Goal: Navigation & Orientation: Find specific page/section

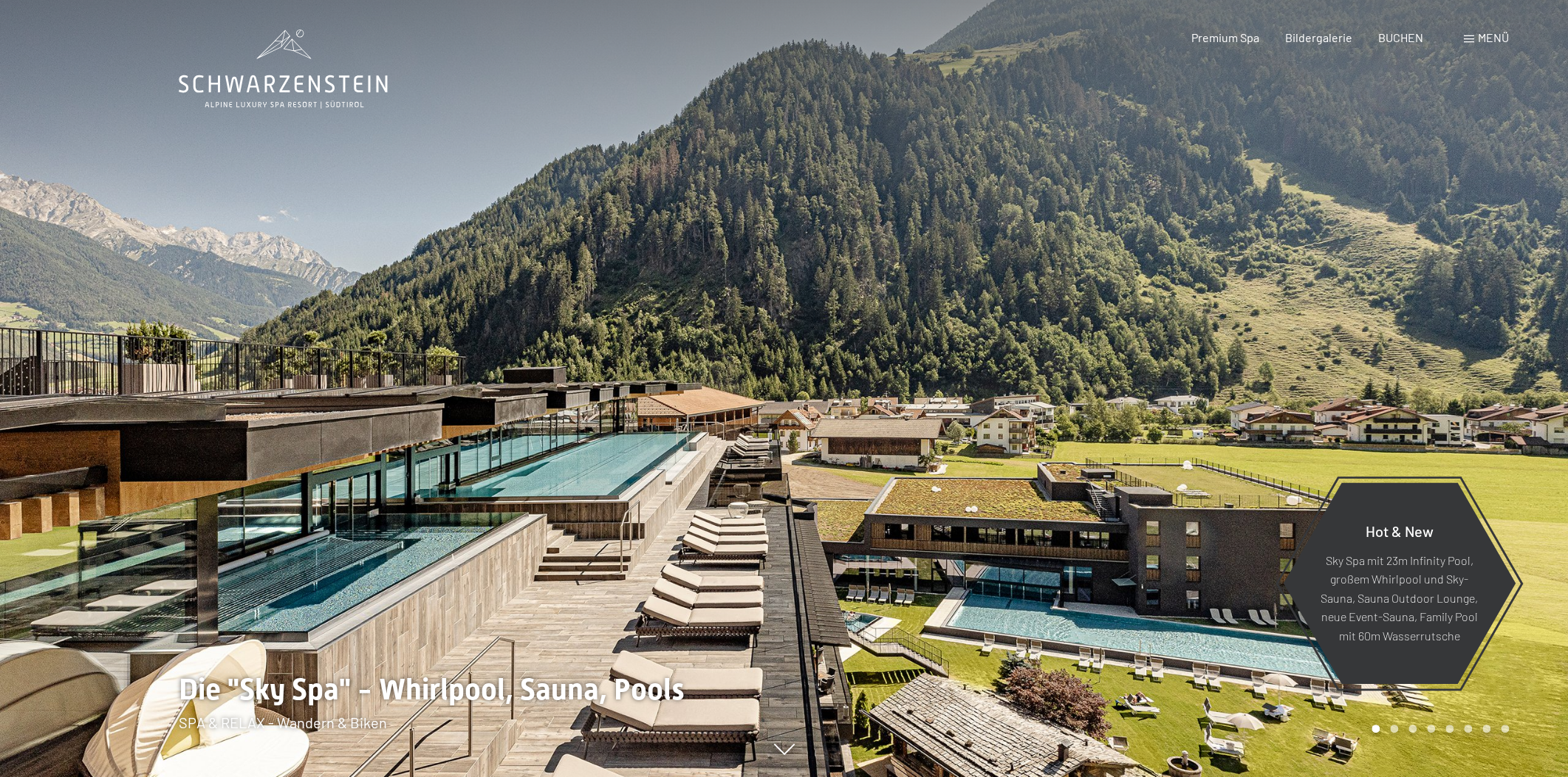
click at [1475, 40] on div "Menü" at bounding box center [1487, 38] width 45 height 17
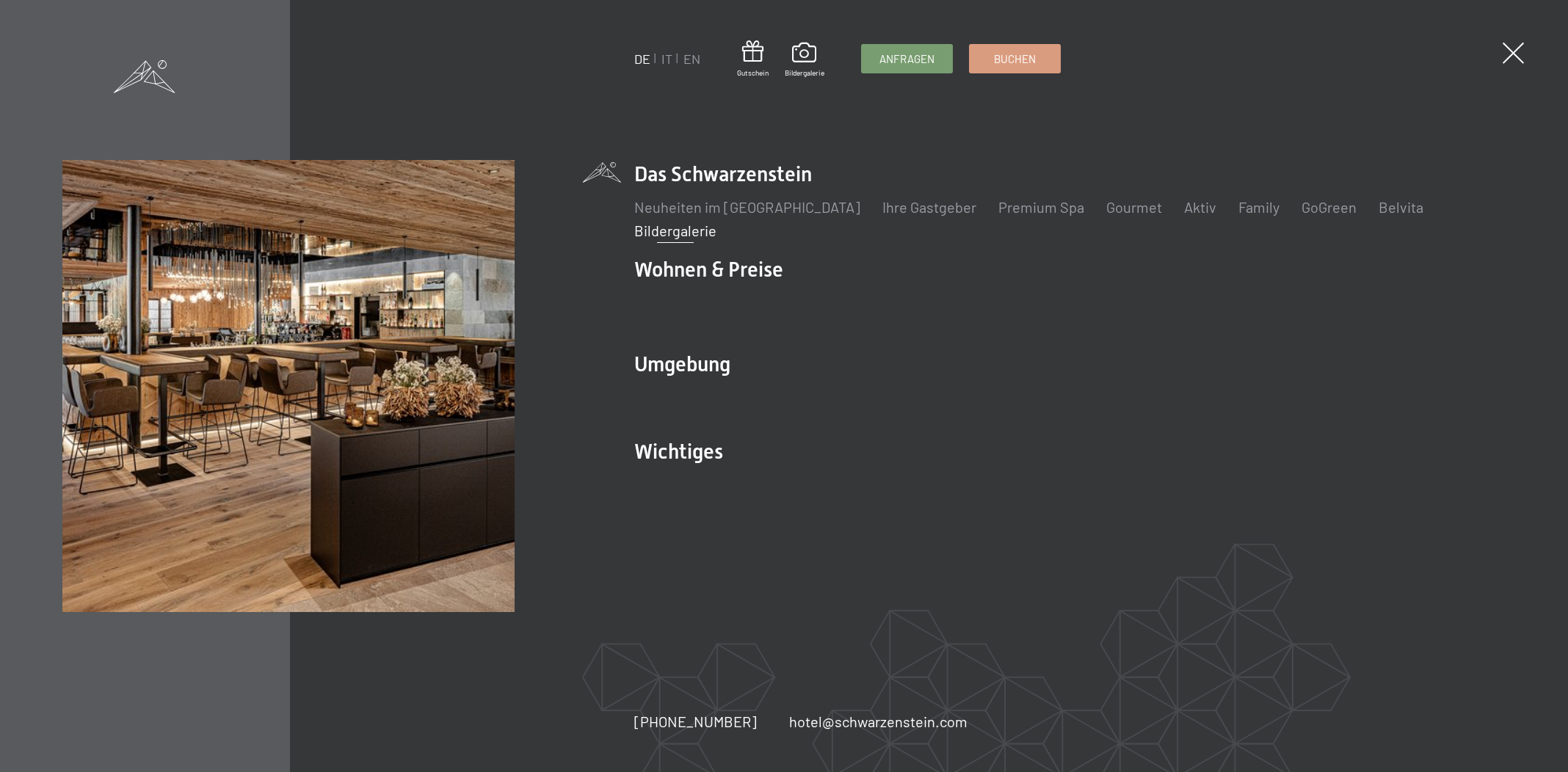
click at [671, 225] on link "Bildergalerie" at bounding box center [675, 230] width 82 height 17
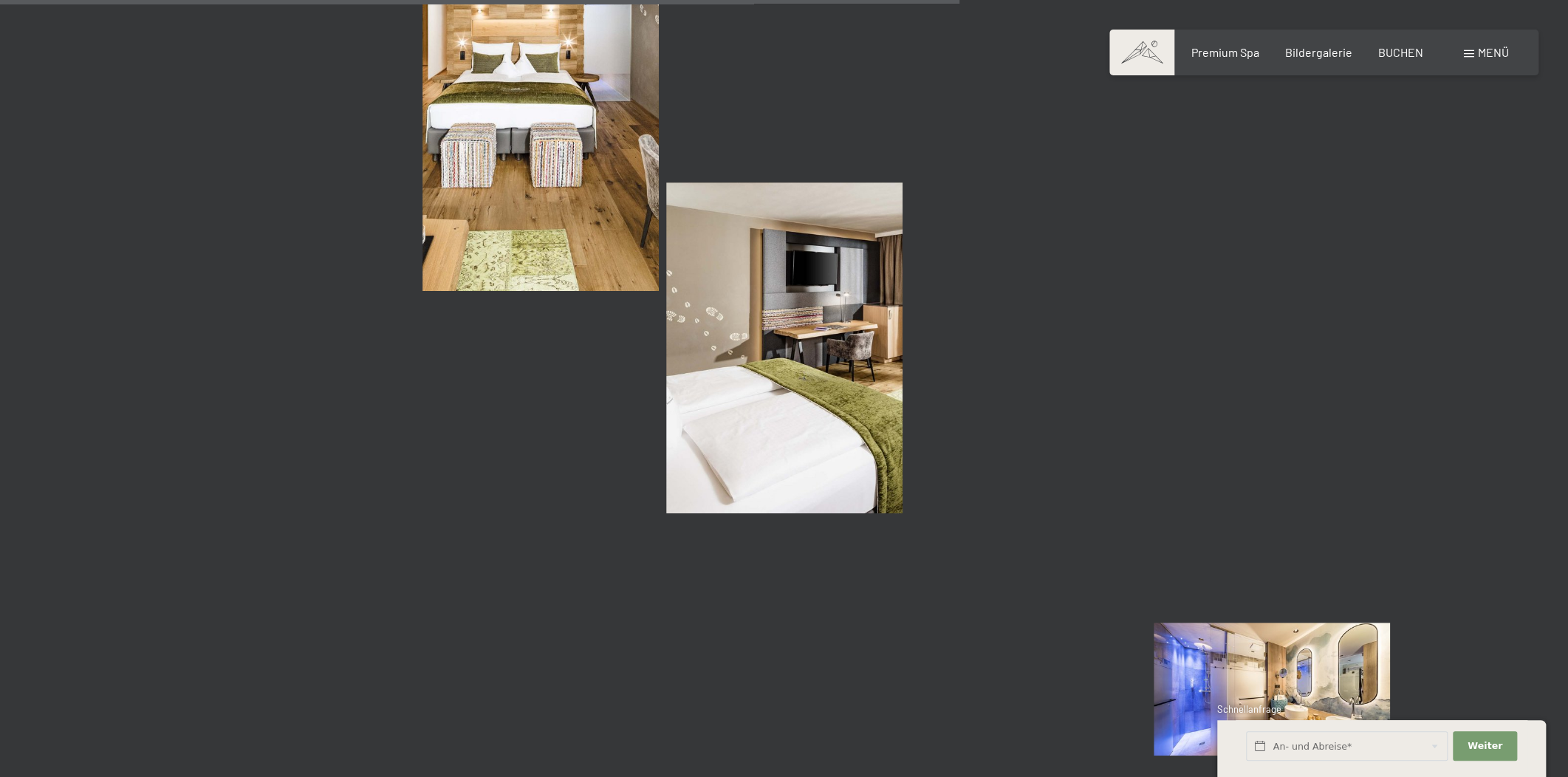
scroll to position [11415, 0]
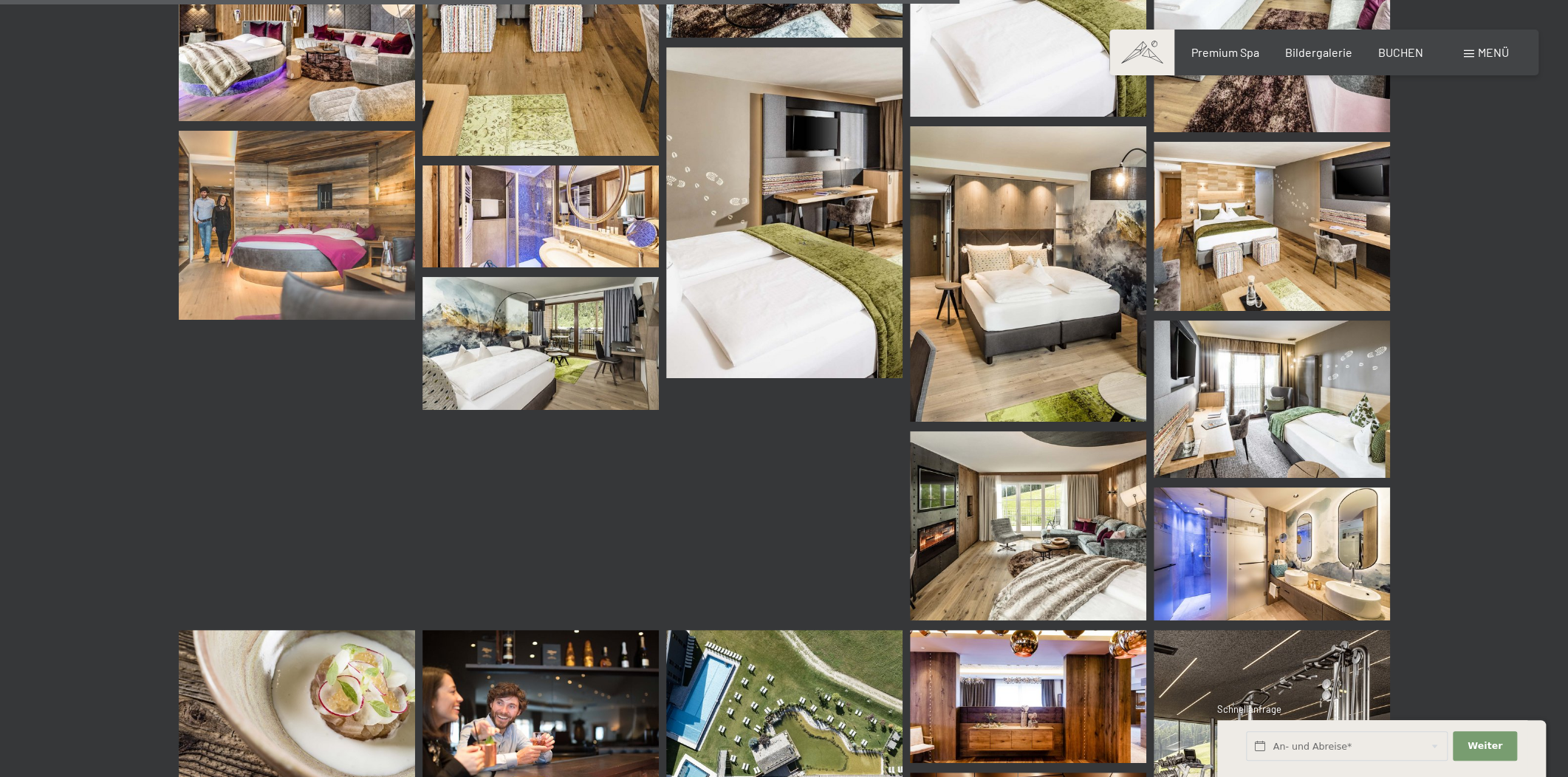
click at [596, 401] on img at bounding box center [541, 343] width 237 height 133
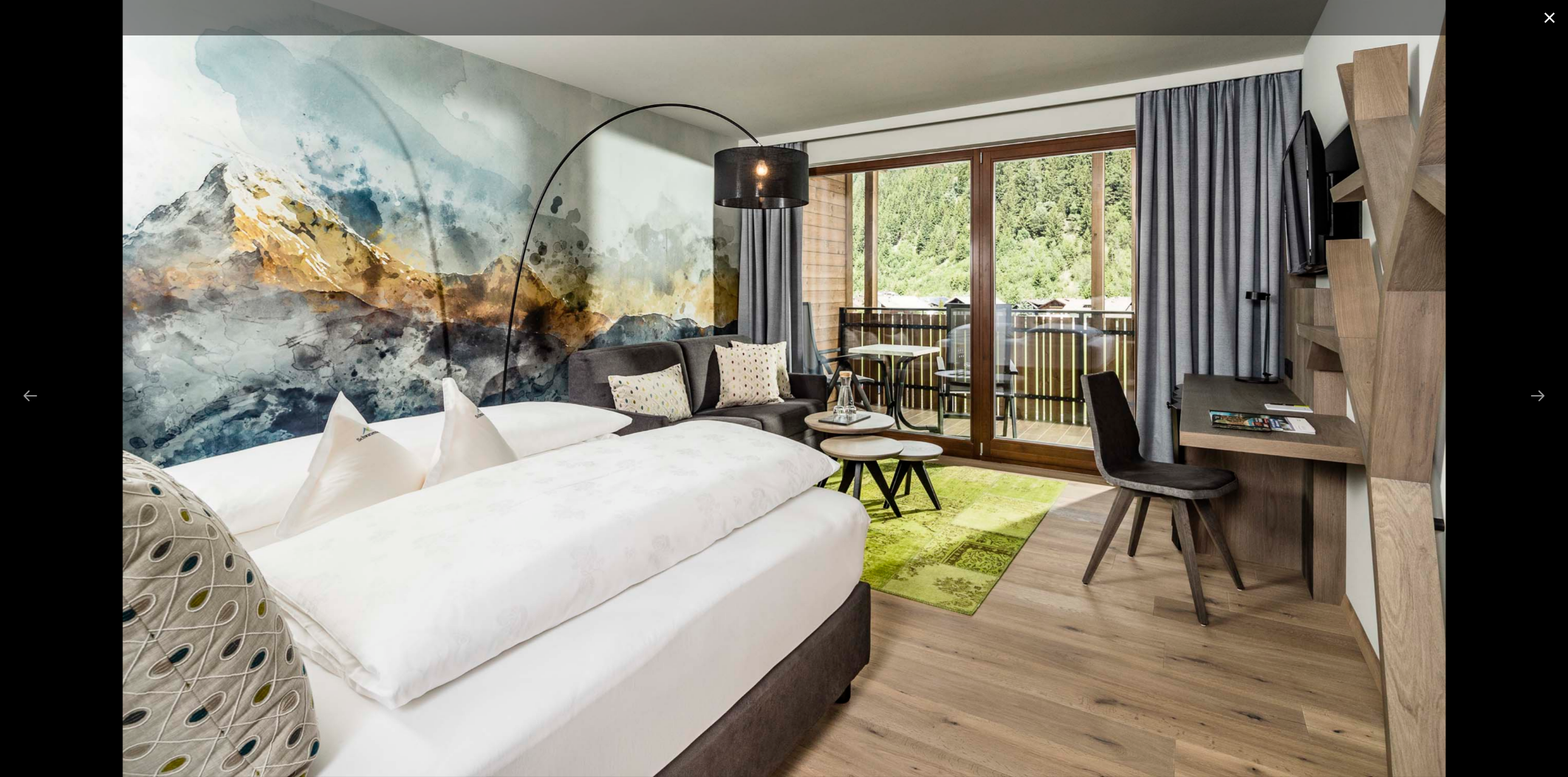
click at [1550, 10] on button "Close gallery" at bounding box center [1549, 18] width 37 height 35
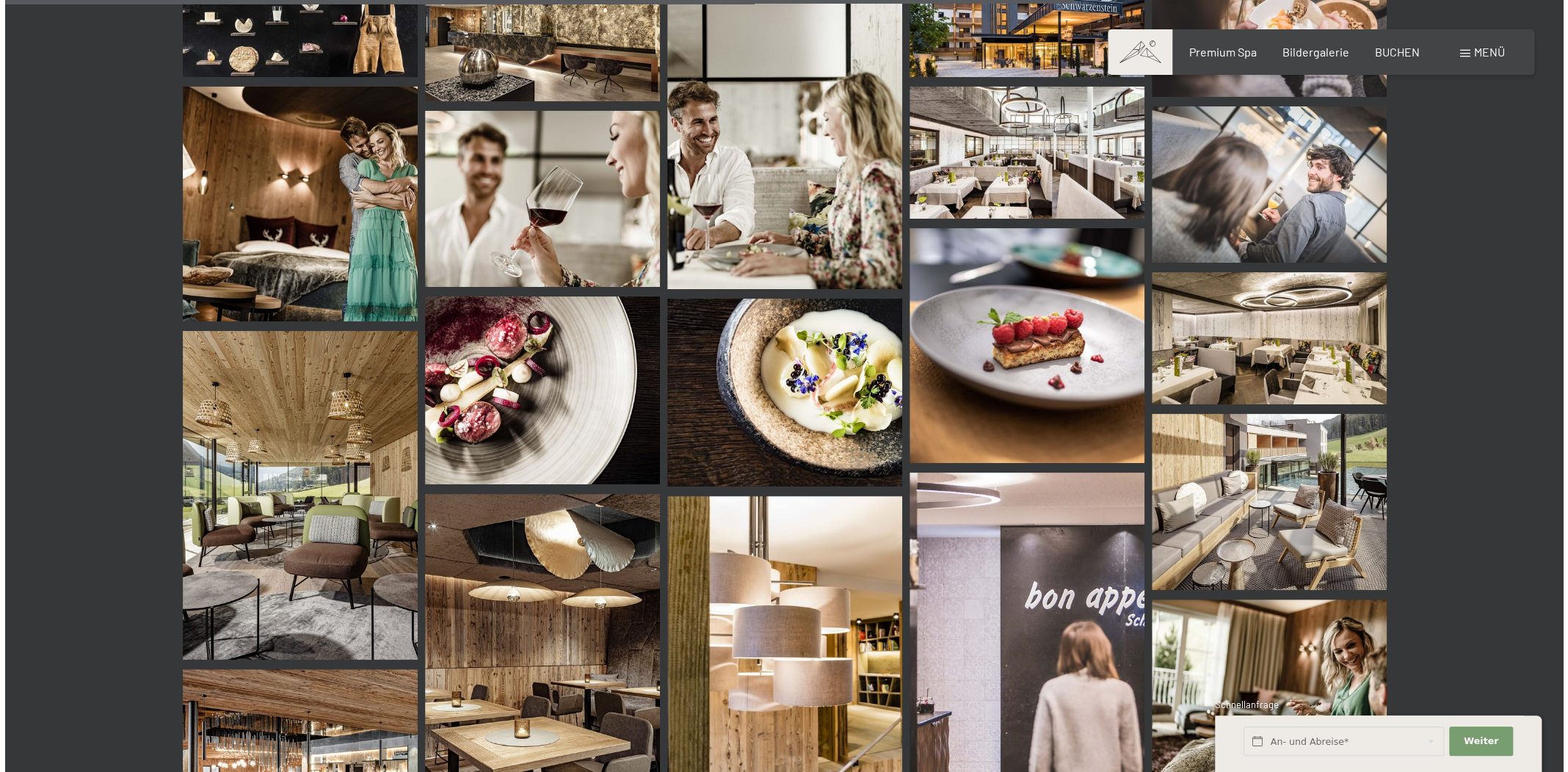
scroll to position [13010, 0]
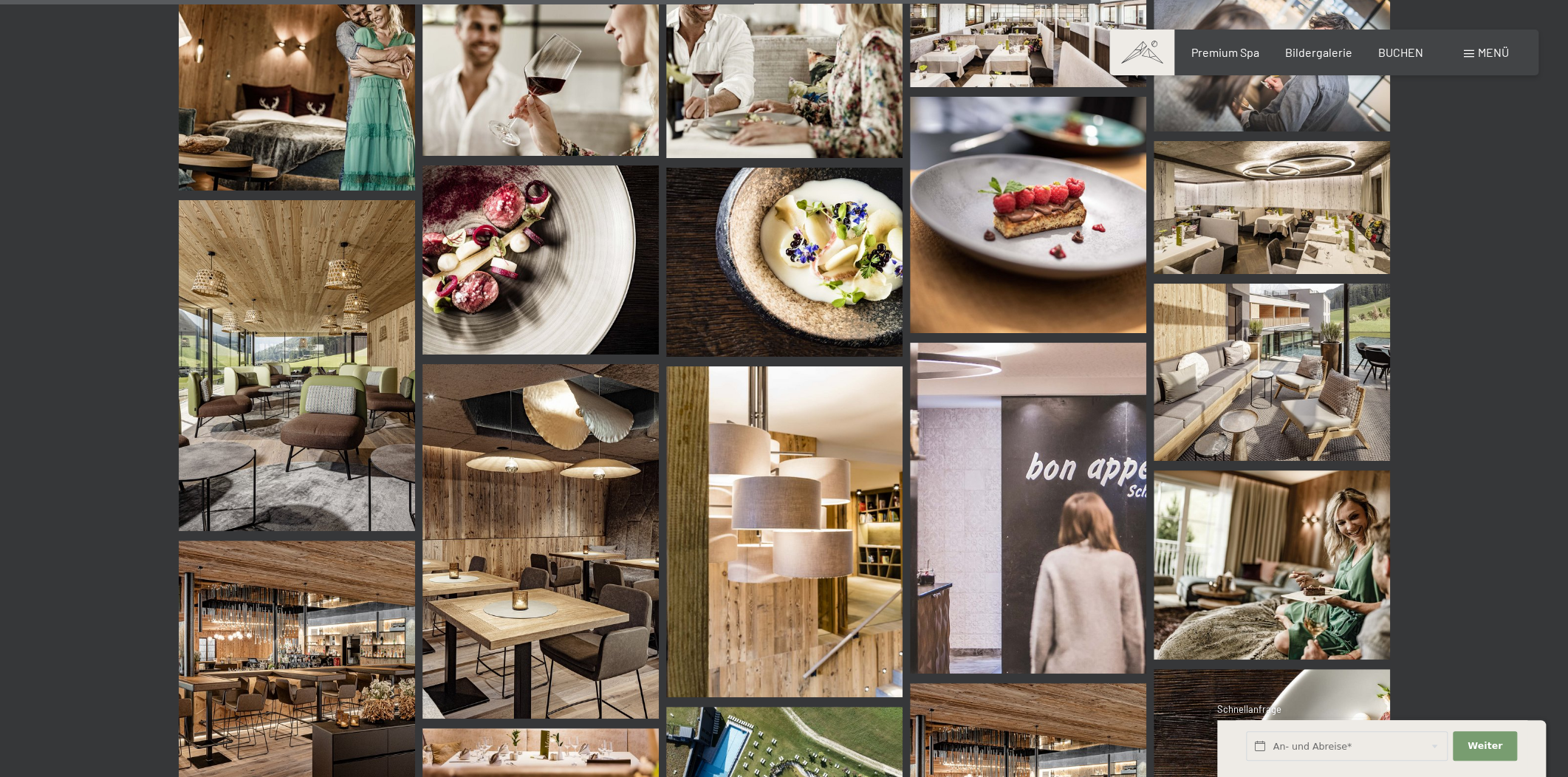
click at [1469, 56] on span at bounding box center [1469, 54] width 10 height 7
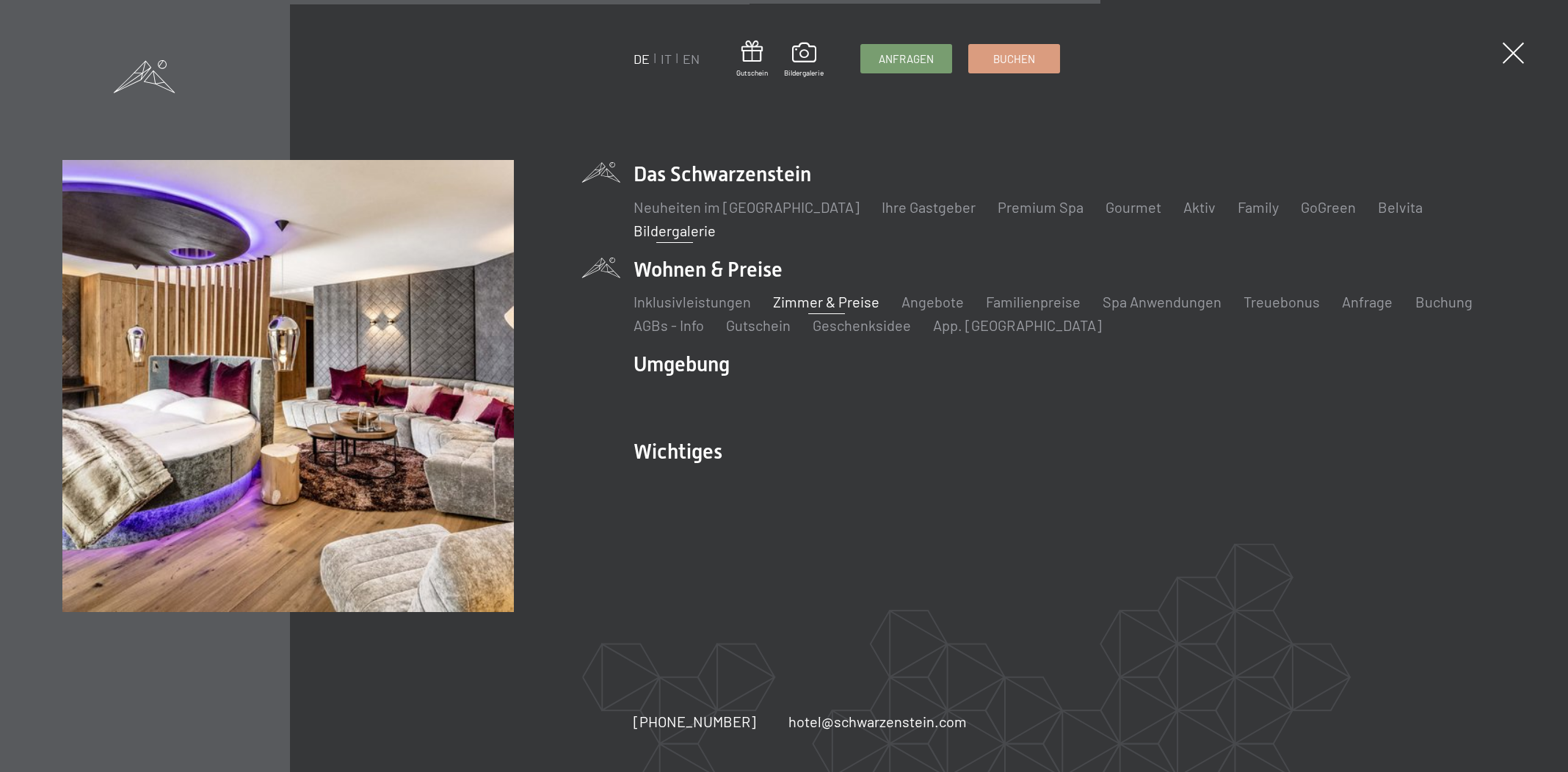
click at [833, 294] on link "Zimmer & Preise" at bounding box center [827, 301] width 107 height 17
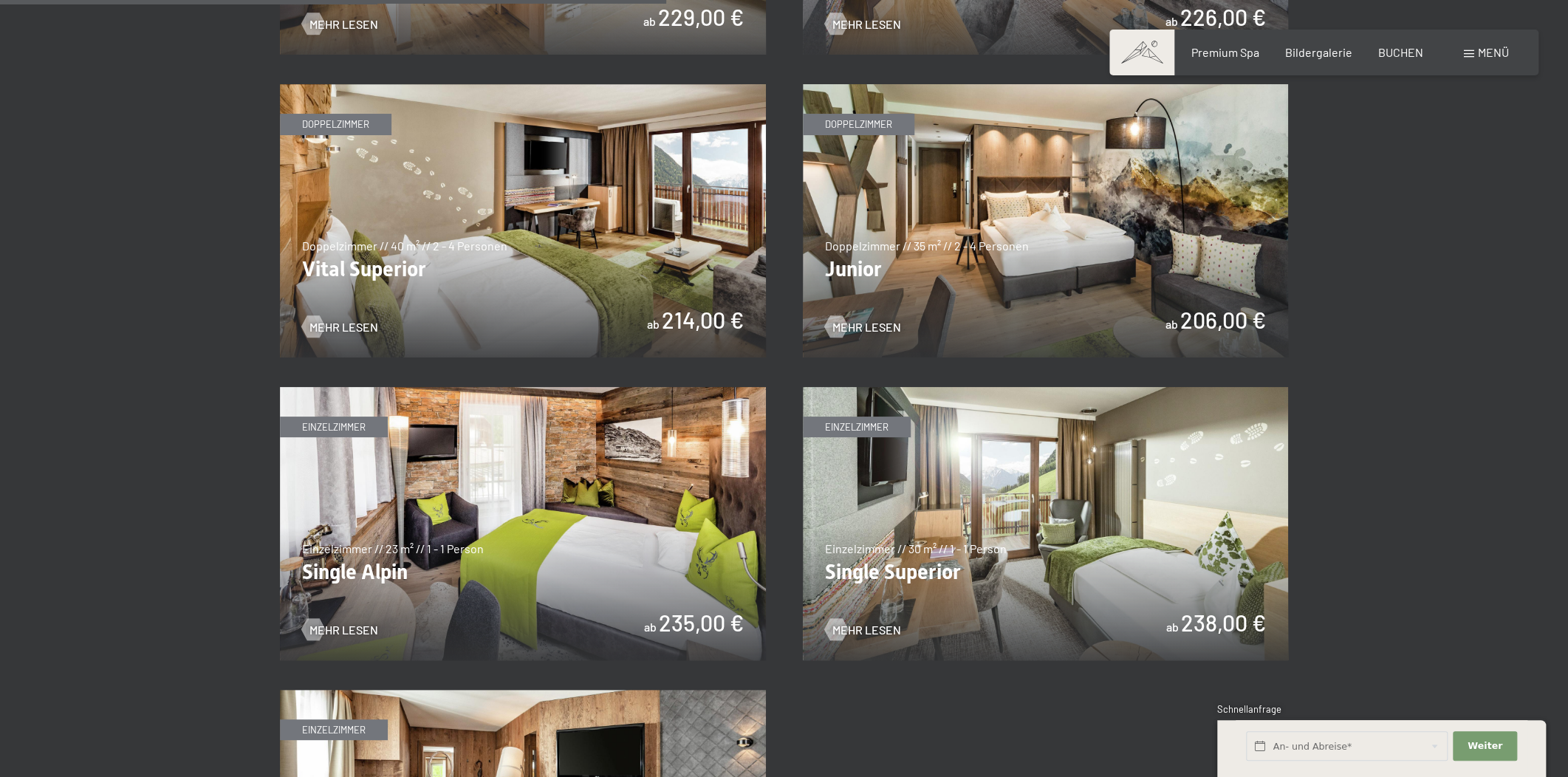
scroll to position [2127, 0]
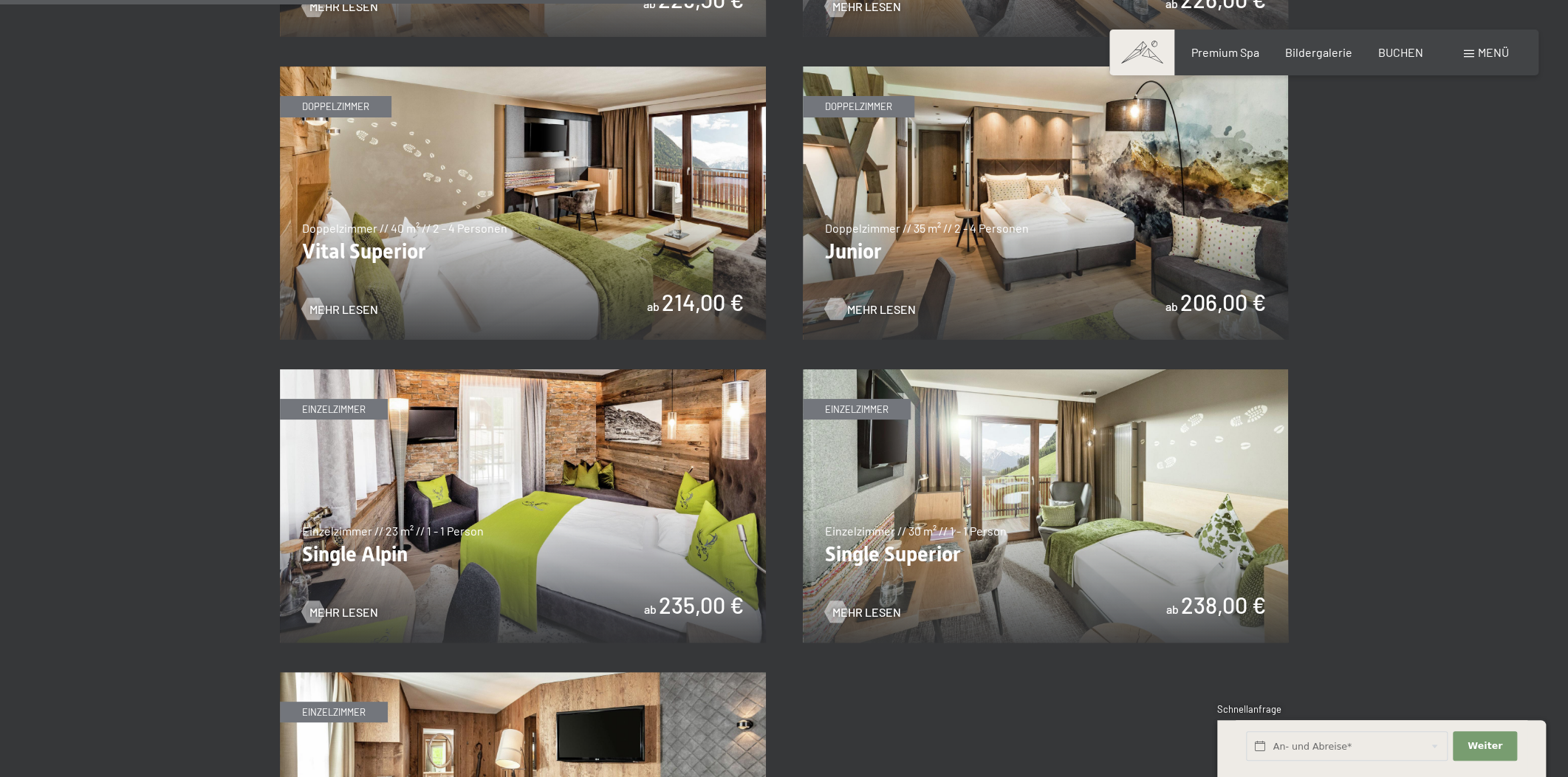
click at [859, 303] on span "Mehr Lesen" at bounding box center [882, 310] width 68 height 17
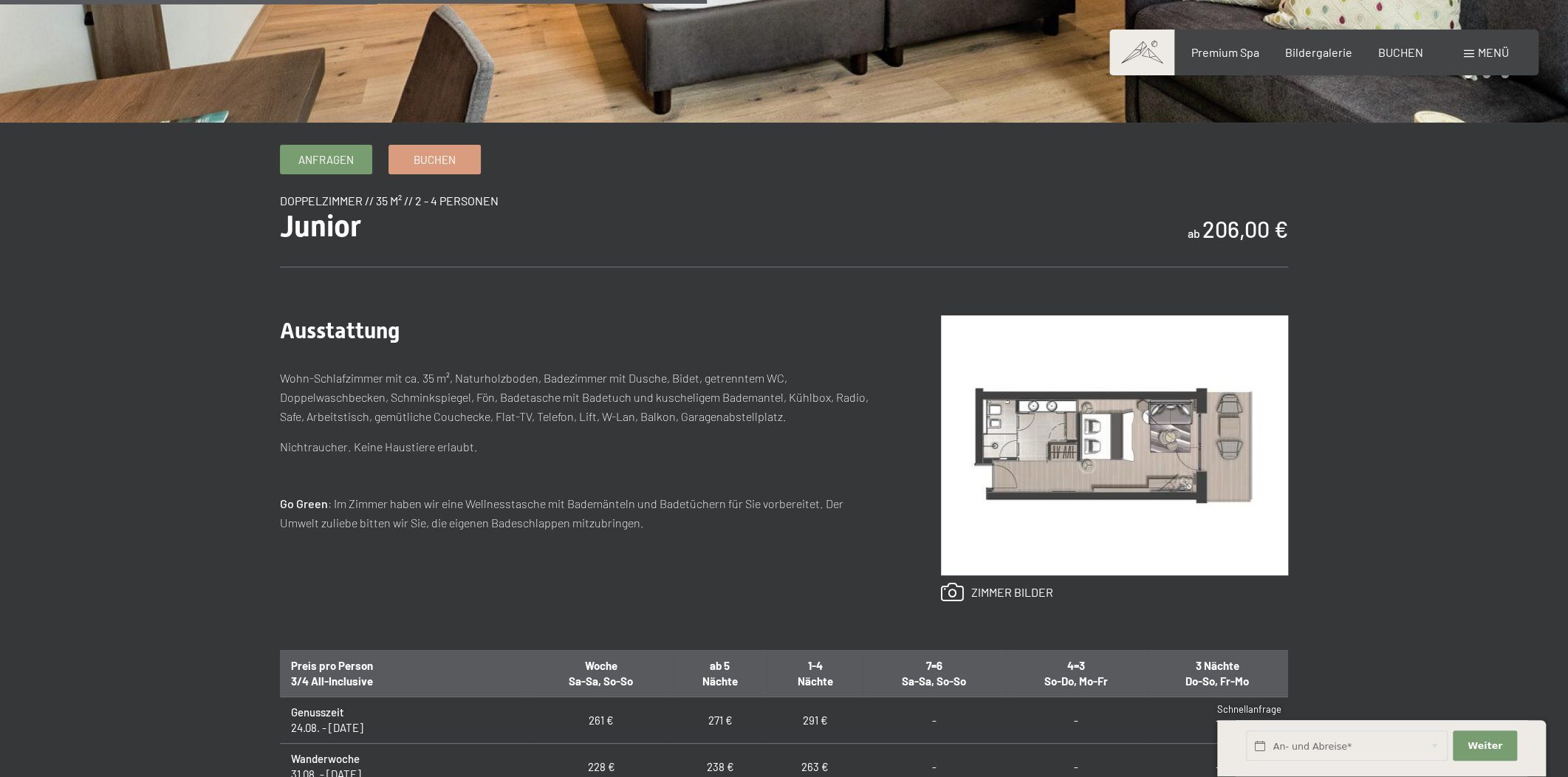
scroll to position [223, 0]
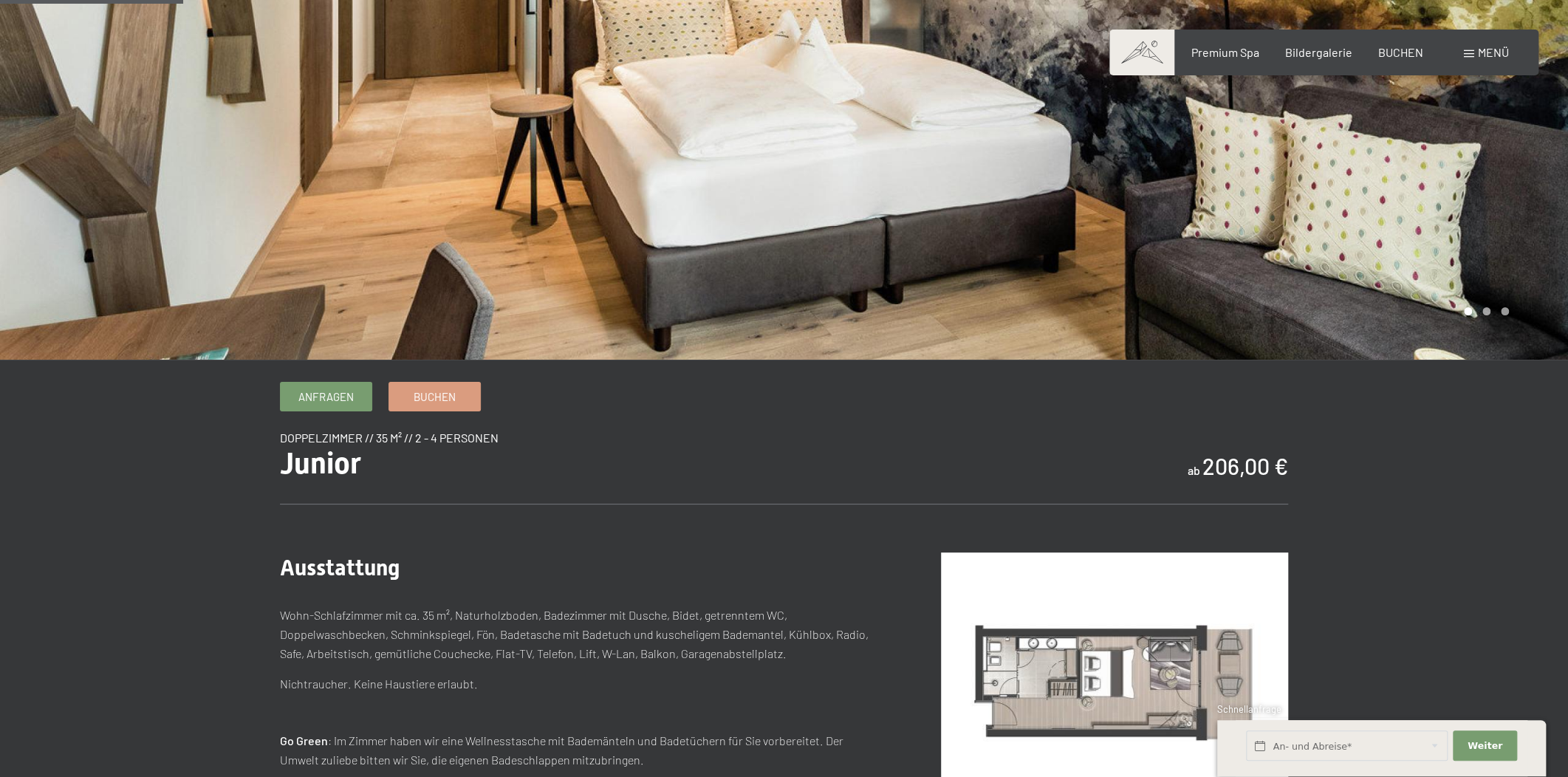
click at [832, 196] on div at bounding box center [1177, 68] width 784 height 583
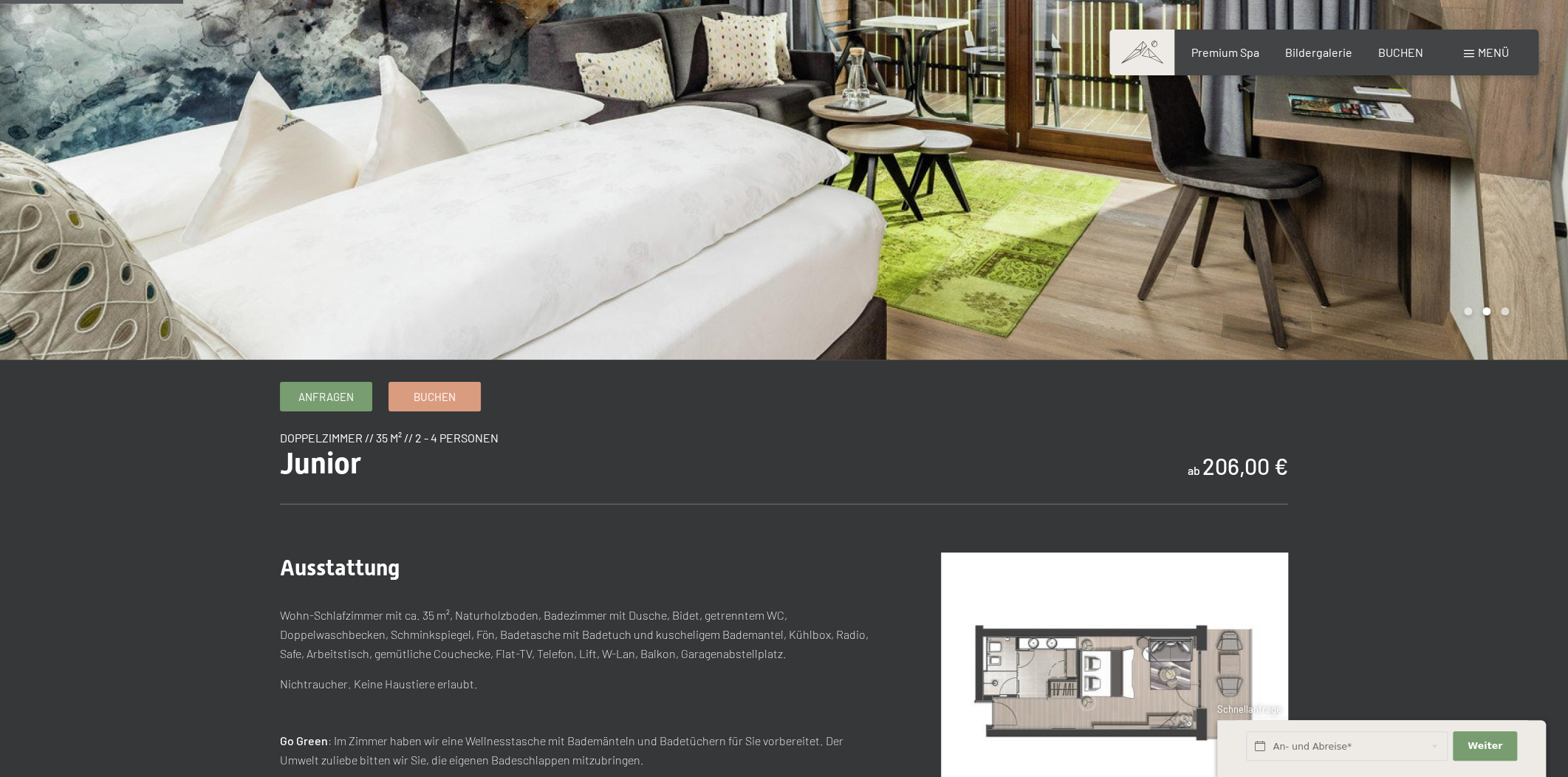
click at [1213, 218] on div at bounding box center [1177, 68] width 784 height 583
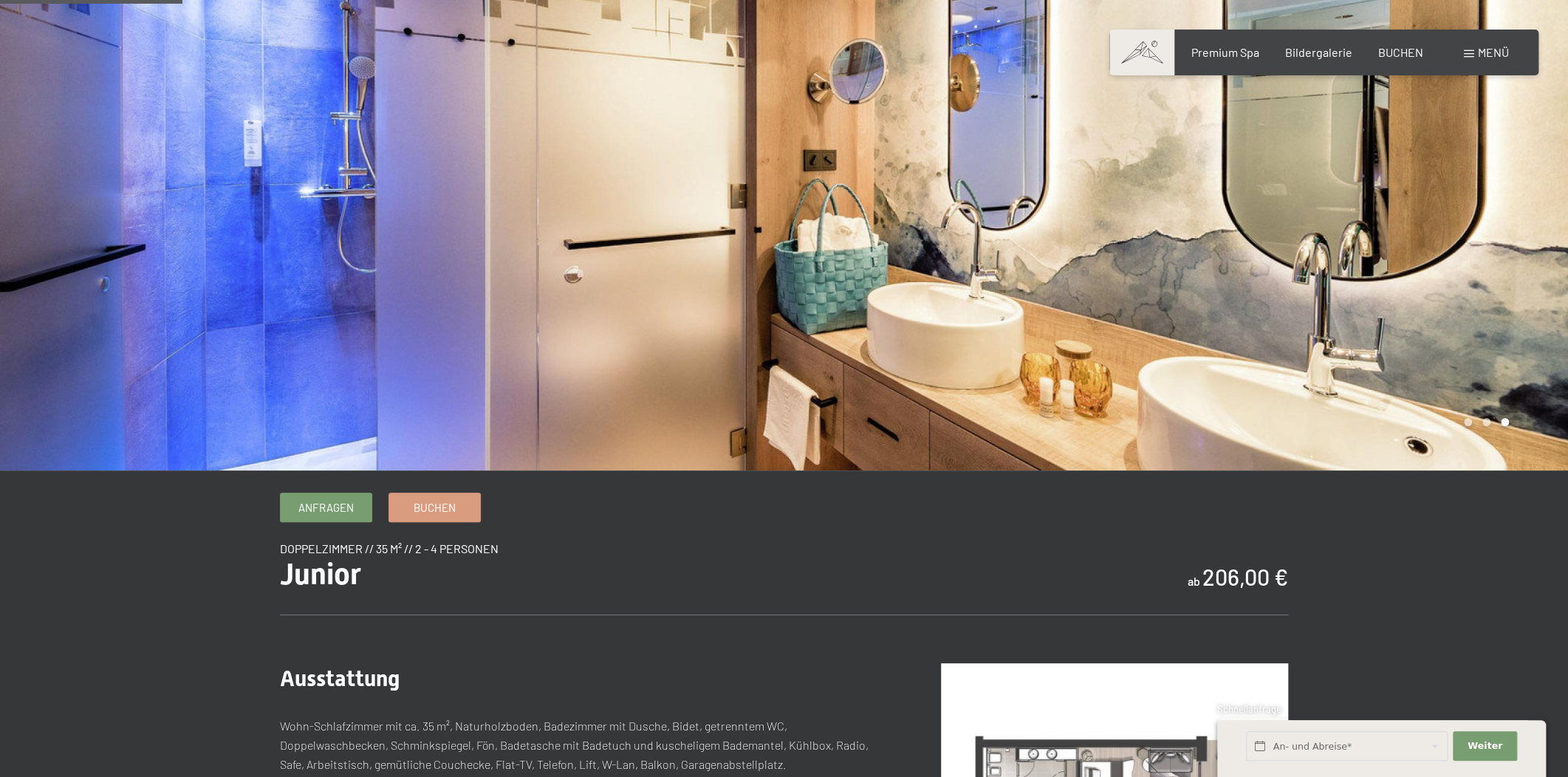
scroll to position [0, 0]
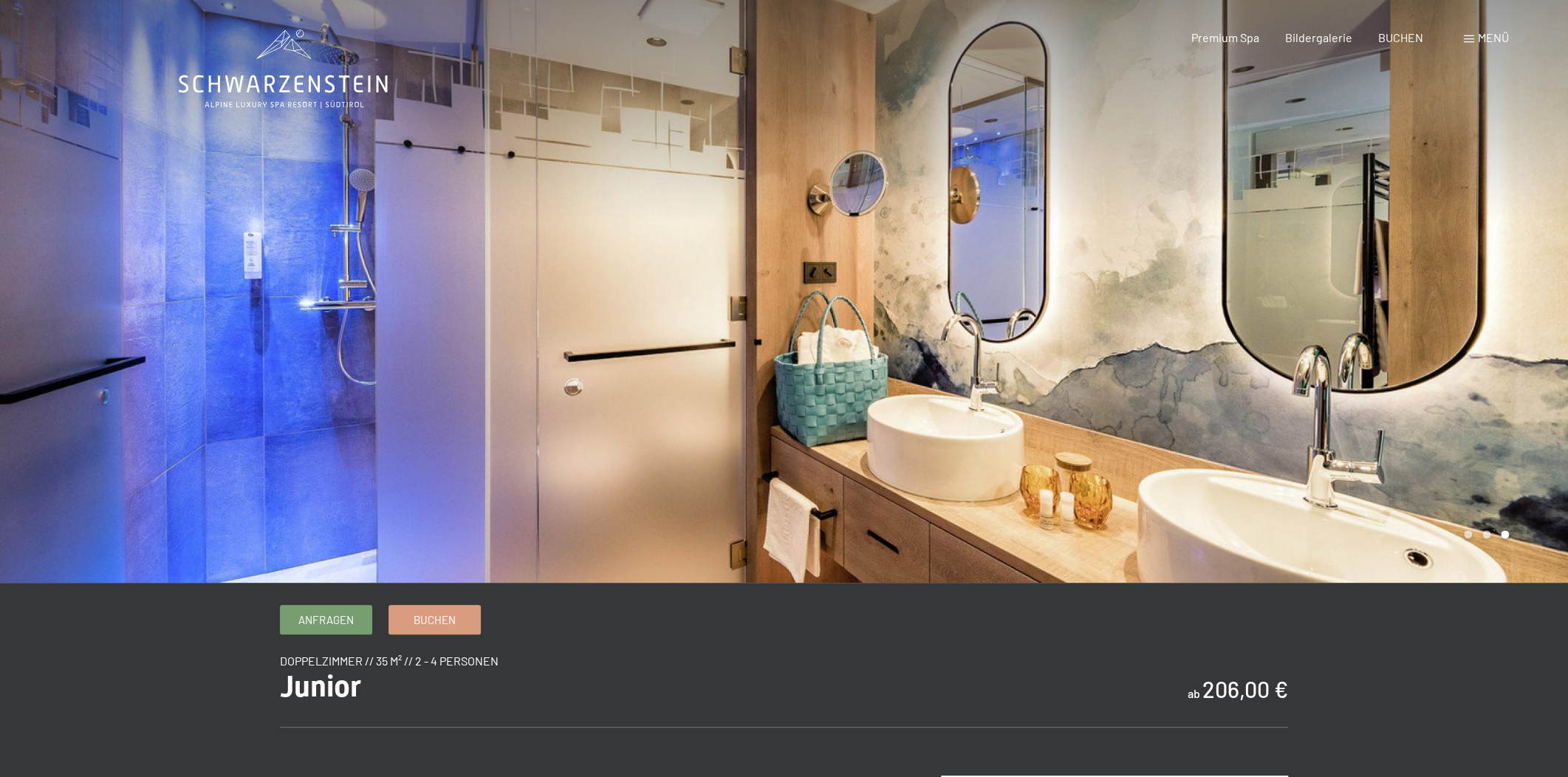
click at [1256, 252] on div at bounding box center [1177, 291] width 784 height 583
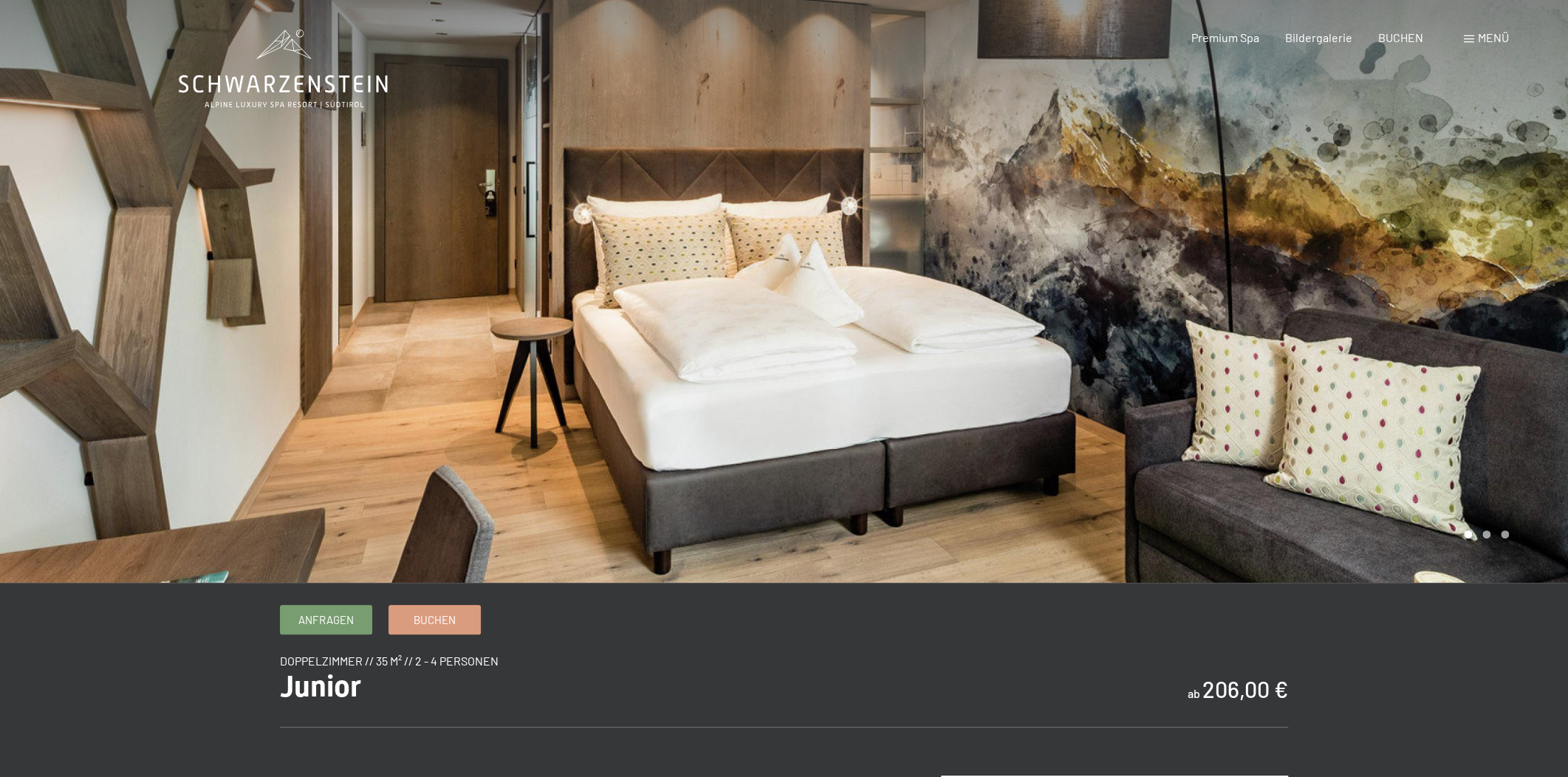
click at [1256, 252] on div at bounding box center [1177, 291] width 784 height 583
